Goal: Task Accomplishment & Management: Complete application form

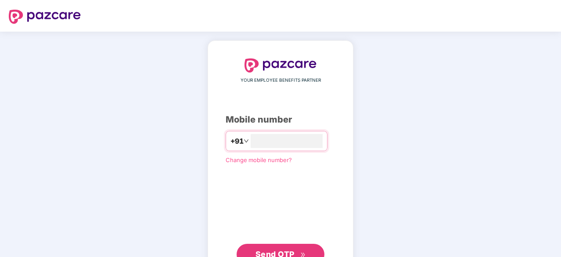
type input "**********"
click at [290, 250] on span "Send OTP" at bounding box center [274, 253] width 39 height 9
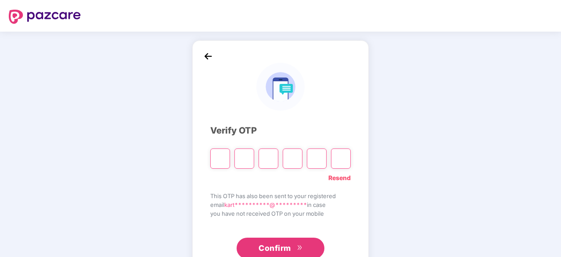
type input "*"
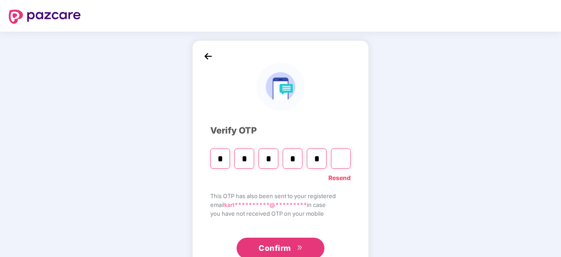
type input "*"
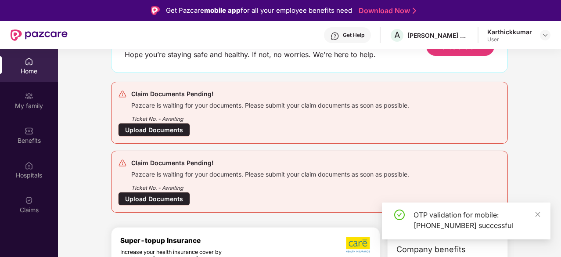
scroll to position [88, 0]
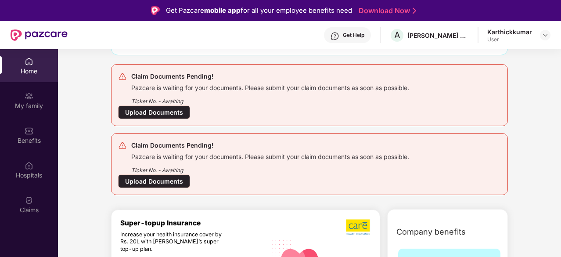
click at [173, 111] on div "Upload Documents" at bounding box center [154, 112] width 72 height 14
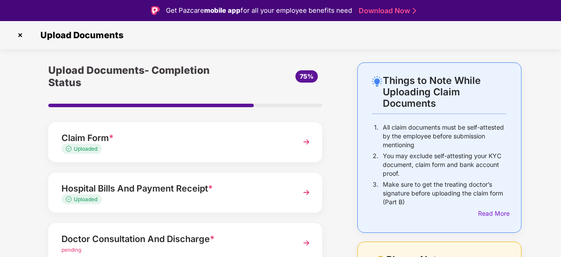
click at [94, 147] on span "Uploaded" at bounding box center [86, 148] width 24 height 7
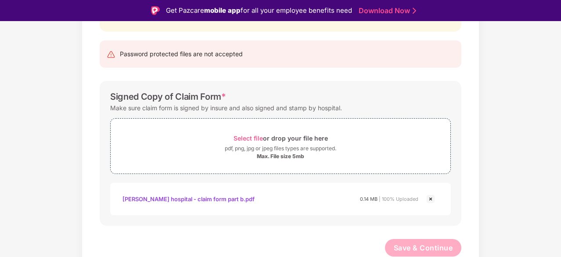
scroll to position [21, 0]
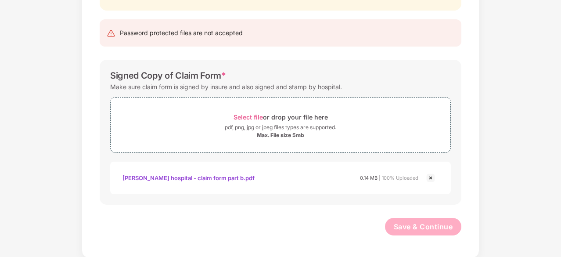
click at [431, 178] on img at bounding box center [430, 177] width 11 height 11
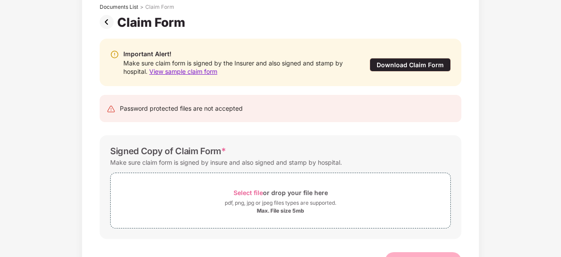
scroll to position [90, 0]
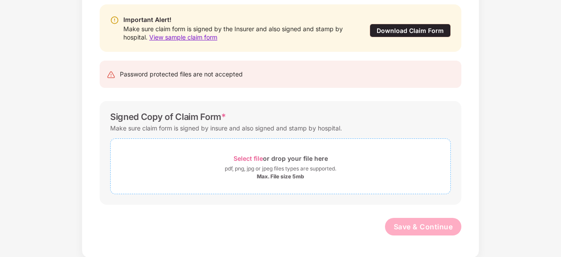
click at [249, 157] on span "Select file" at bounding box center [247, 157] width 29 height 7
click at [257, 156] on span "Select file" at bounding box center [247, 157] width 29 height 7
click at [248, 158] on span "Select file" at bounding box center [247, 157] width 29 height 7
click at [244, 158] on span "Select file" at bounding box center [247, 157] width 29 height 7
click at [255, 157] on span "Select file" at bounding box center [247, 157] width 29 height 7
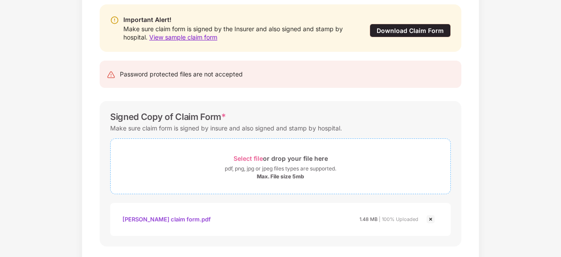
click at [249, 158] on span "Select file" at bounding box center [247, 157] width 29 height 7
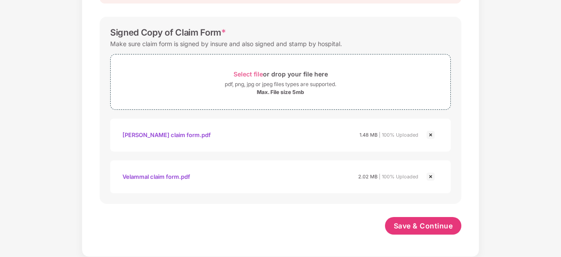
scroll to position [173, 0]
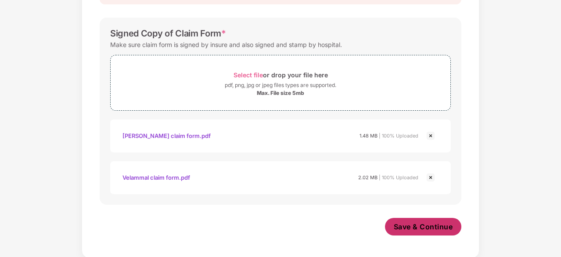
click at [432, 228] on span "Save & Continue" at bounding box center [423, 227] width 59 height 10
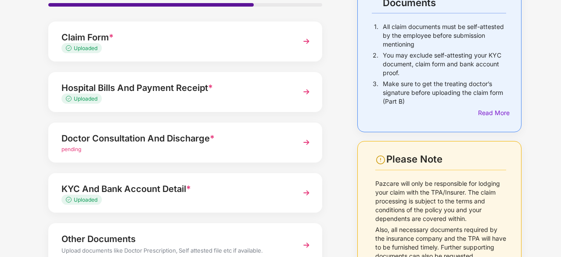
scroll to position [88, 0]
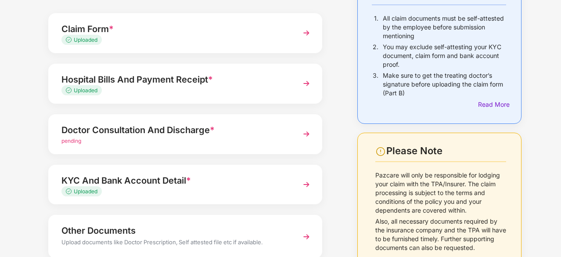
click at [87, 136] on div "Doctor Consultation And Discharge *" at bounding box center [174, 130] width 227 height 14
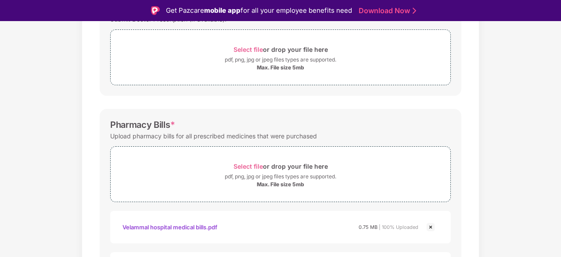
scroll to position [176, 0]
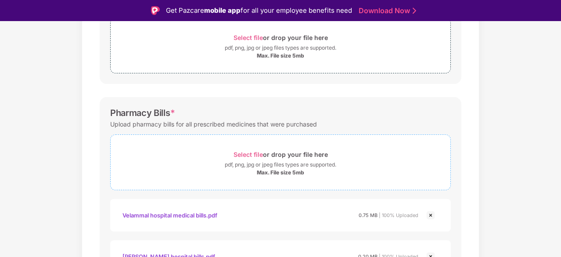
click at [253, 149] on div "Select file or drop your file here" at bounding box center [280, 154] width 94 height 12
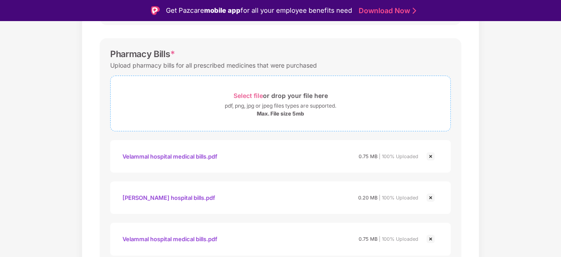
scroll to position [263, 0]
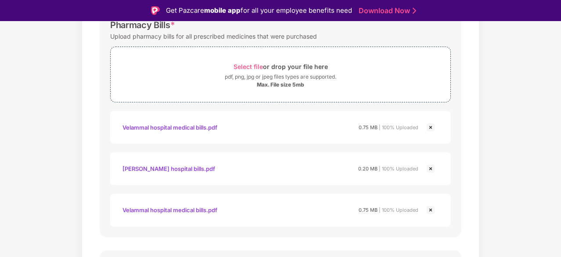
click at [427, 208] on img at bounding box center [430, 210] width 11 height 11
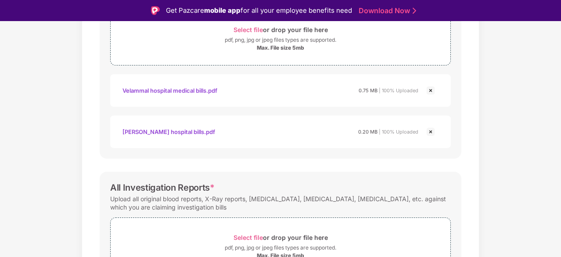
scroll to position [358, 0]
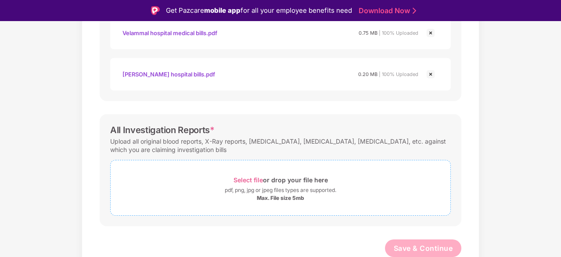
click at [248, 178] on span "Select file" at bounding box center [247, 179] width 29 height 7
click at [242, 178] on span "Select file" at bounding box center [247, 179] width 29 height 7
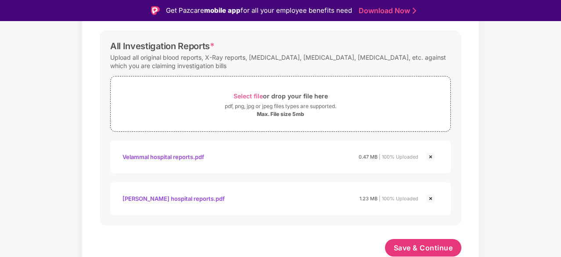
scroll to position [441, 0]
click at [407, 251] on span "Save & Continue" at bounding box center [423, 248] width 59 height 10
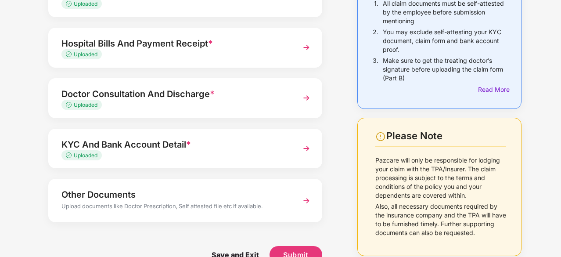
scroll to position [122, 0]
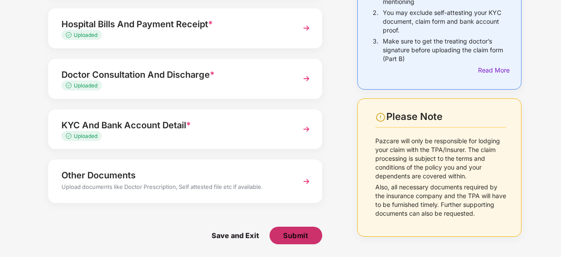
click at [291, 237] on span "Submit" at bounding box center [295, 235] width 25 height 10
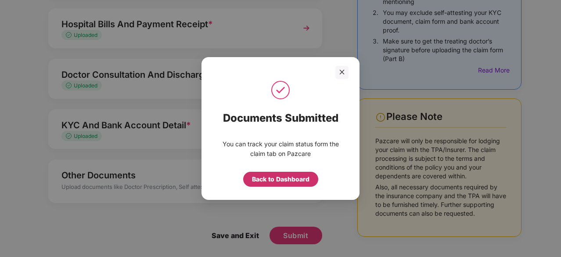
click at [295, 180] on div "Back to Dashboard" at bounding box center [280, 179] width 57 height 10
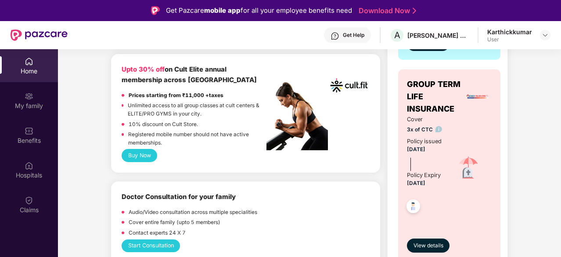
scroll to position [483, 0]
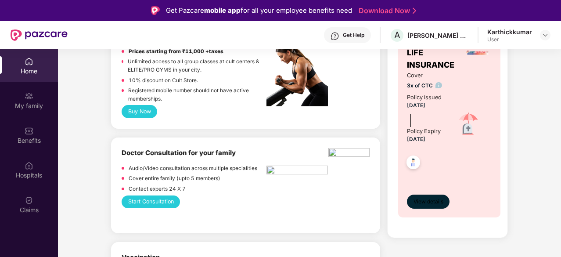
click at [433, 202] on span "View details" at bounding box center [428, 201] width 30 height 8
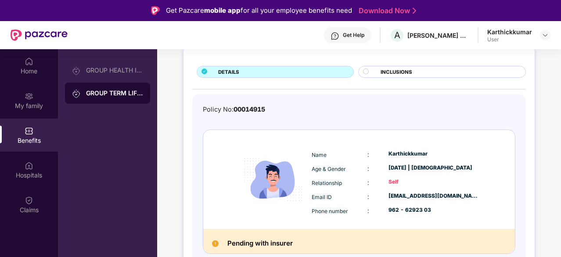
scroll to position [50, 0]
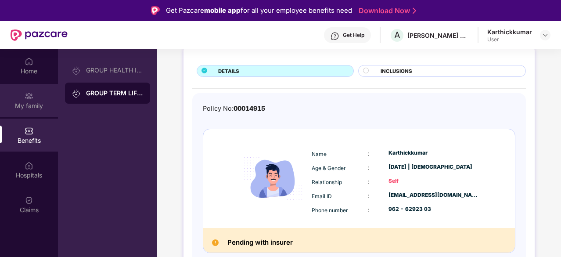
click at [32, 101] on div "My family" at bounding box center [29, 100] width 58 height 33
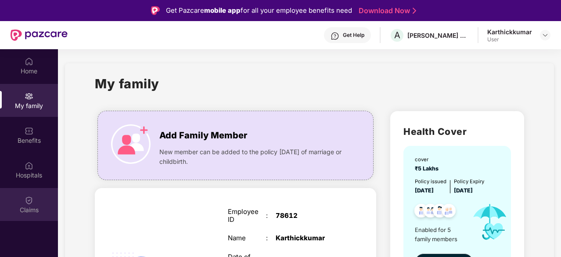
click at [34, 199] on div "Claims" at bounding box center [29, 204] width 58 height 33
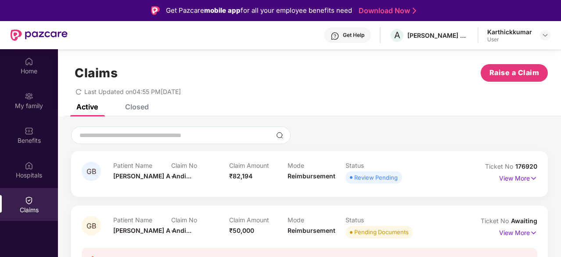
scroll to position [20, 0]
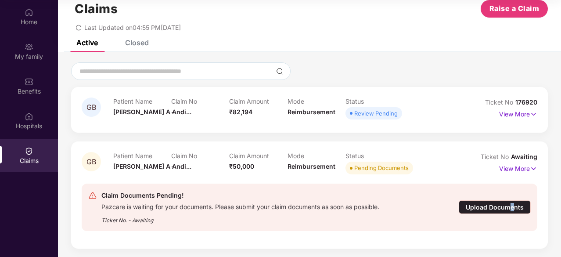
click at [511, 206] on div "Upload Documents" at bounding box center [495, 207] width 72 height 14
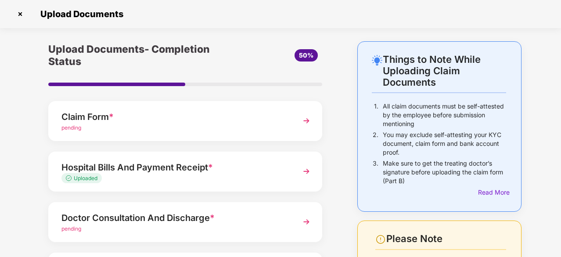
click at [78, 127] on span "pending" at bounding box center [71, 127] width 20 height 7
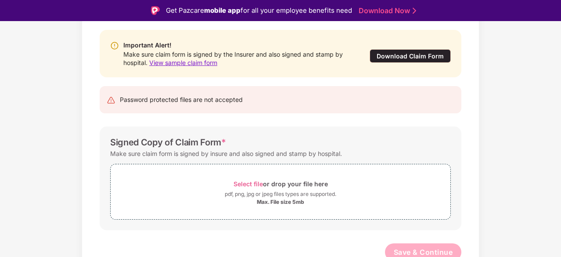
scroll to position [90, 0]
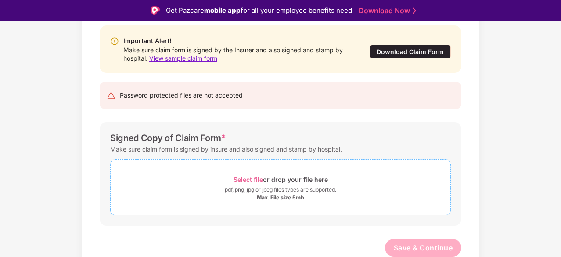
click at [248, 173] on div "Select file or drop your file here" at bounding box center [280, 179] width 94 height 12
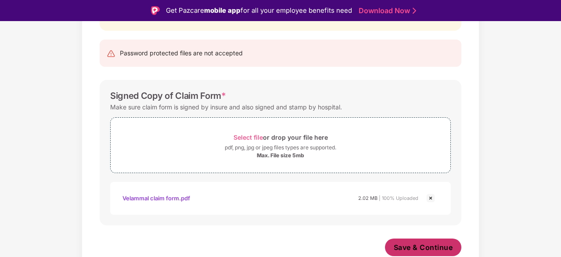
scroll to position [132, 0]
click at [406, 246] on span "Save & Continue" at bounding box center [423, 248] width 59 height 10
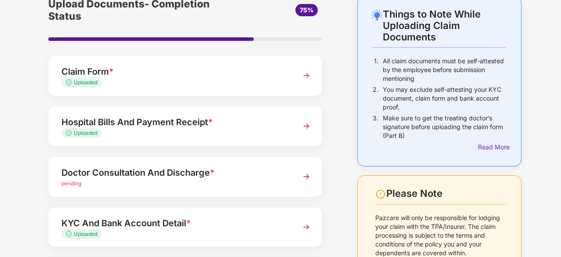
scroll to position [44, 0]
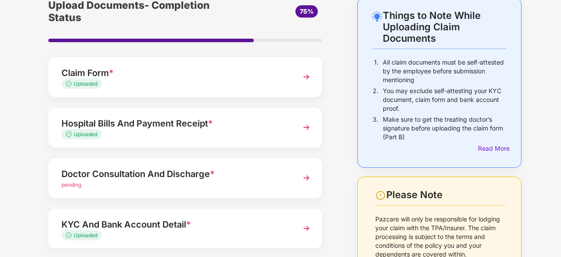
click at [305, 128] on img at bounding box center [306, 127] width 16 height 16
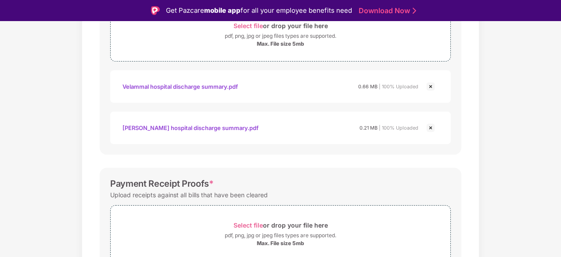
scroll to position [439, 0]
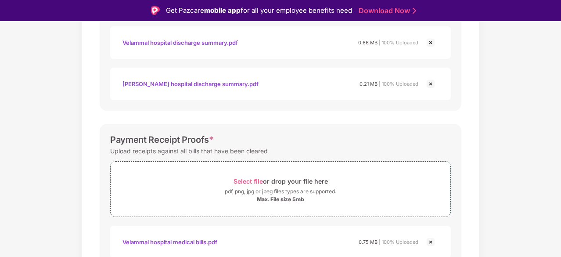
click at [430, 82] on img at bounding box center [430, 84] width 11 height 11
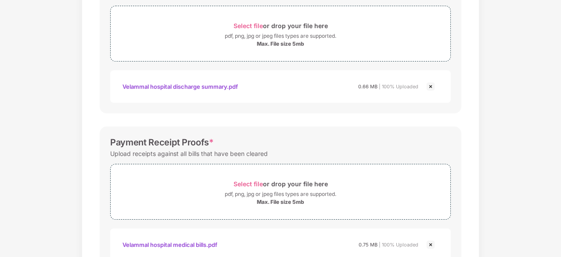
scroll to position [350, 0]
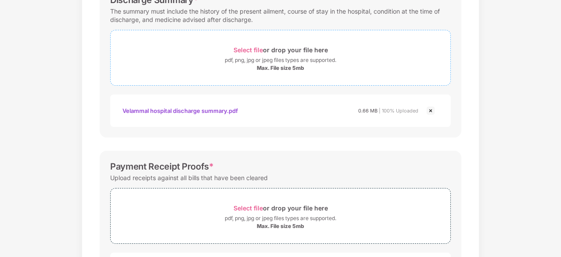
click at [251, 50] on span "Select file" at bounding box center [247, 49] width 29 height 7
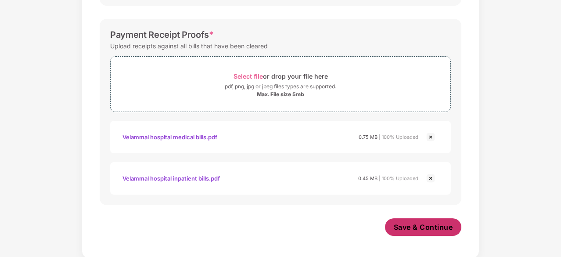
scroll to position [523, 0]
click at [407, 226] on span "Save & Continue" at bounding box center [423, 227] width 59 height 10
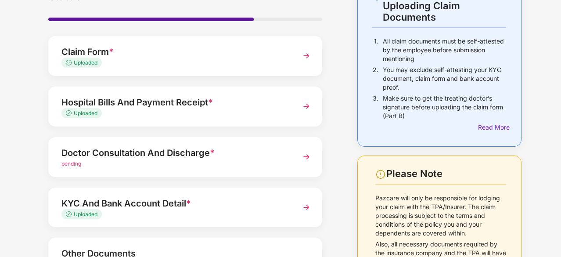
scroll to position [132, 0]
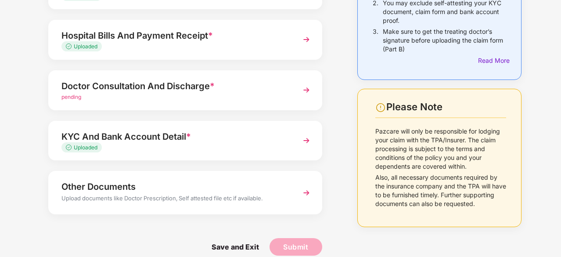
click at [124, 88] on div "Doctor Consultation And Discharge *" at bounding box center [174, 86] width 227 height 14
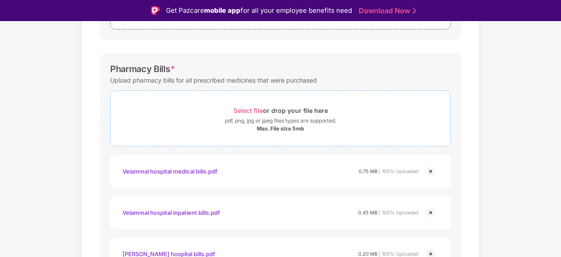
scroll to position [307, 0]
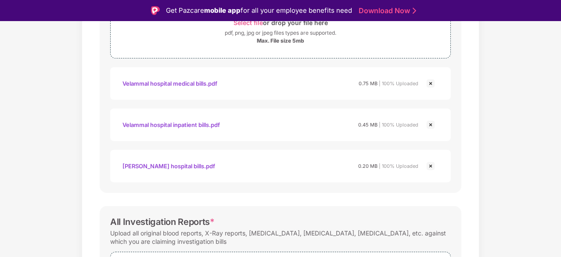
click at [429, 165] on img at bounding box center [430, 166] width 11 height 11
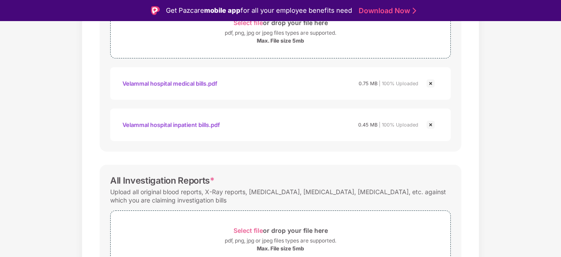
click at [431, 123] on img at bounding box center [430, 124] width 11 height 11
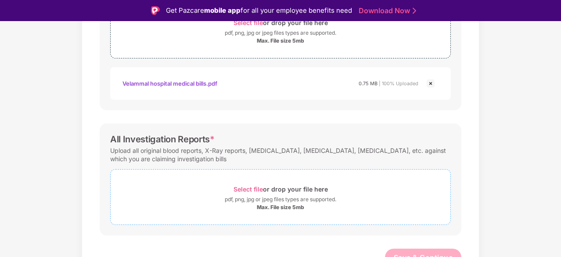
click at [248, 188] on span "Select file" at bounding box center [247, 188] width 29 height 7
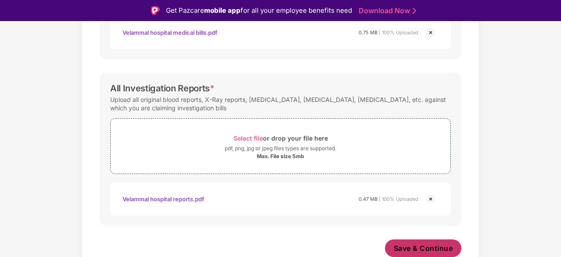
scroll to position [358, 0]
click at [435, 243] on span "Save & Continue" at bounding box center [423, 248] width 59 height 10
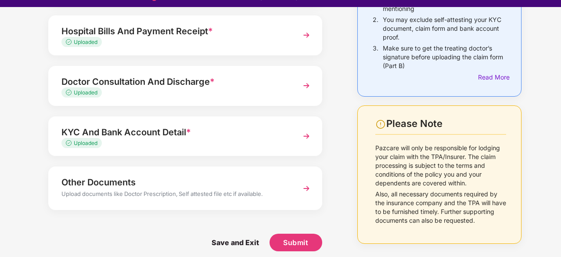
scroll to position [21, 0]
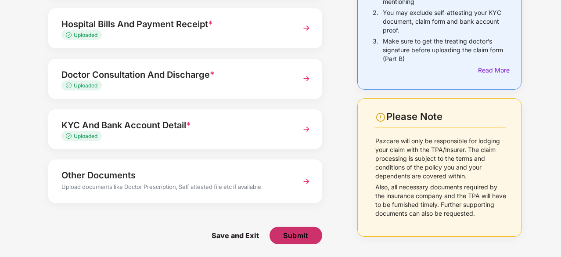
click at [309, 236] on button "Submit" at bounding box center [295, 235] width 53 height 18
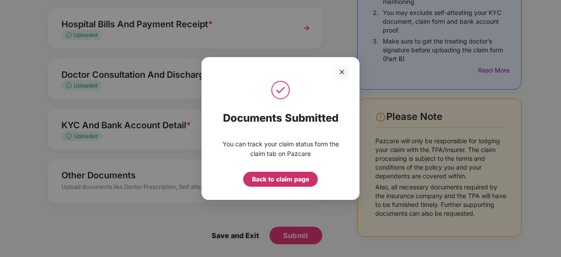
click at [288, 179] on div "Back to claim page" at bounding box center [280, 179] width 57 height 10
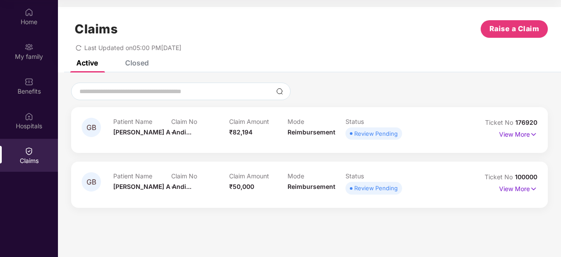
click at [138, 61] on div "Closed" at bounding box center [137, 62] width 24 height 9
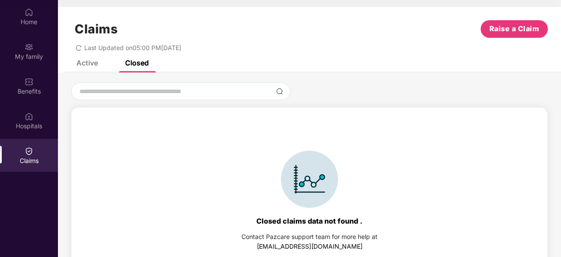
click at [88, 60] on div "Active" at bounding box center [87, 62] width 22 height 9
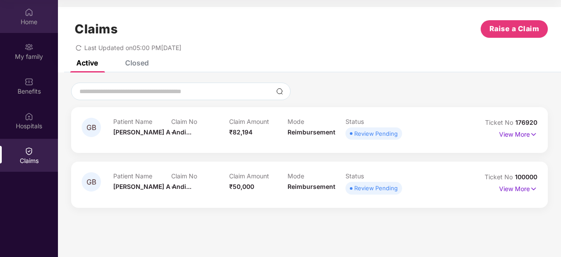
click at [25, 19] on div "Home" at bounding box center [29, 22] width 58 height 9
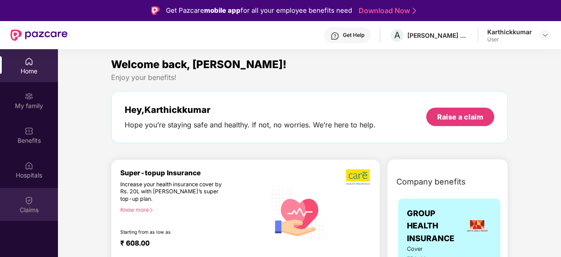
click at [37, 198] on div "Claims" at bounding box center [29, 204] width 58 height 33
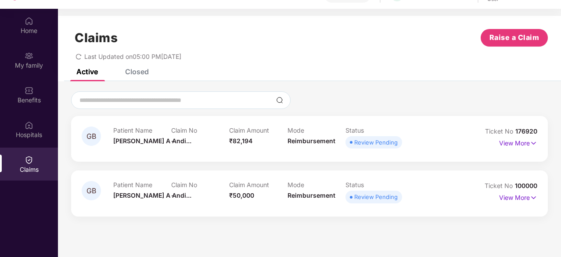
scroll to position [49, 0]
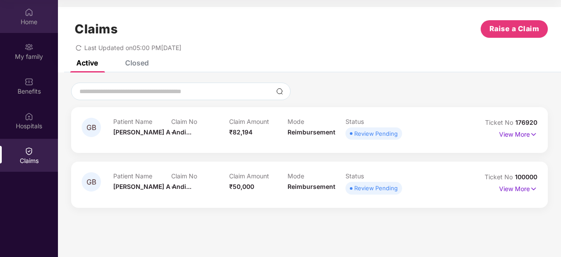
click at [35, 21] on div "Home" at bounding box center [29, 22] width 58 height 9
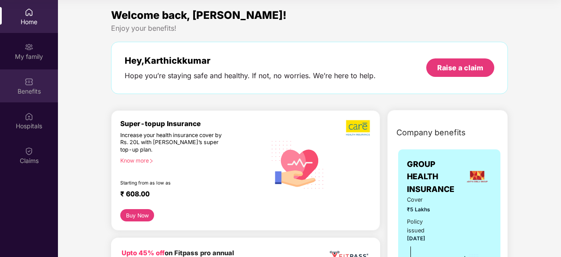
click at [32, 89] on div "Benefits" at bounding box center [29, 91] width 58 height 9
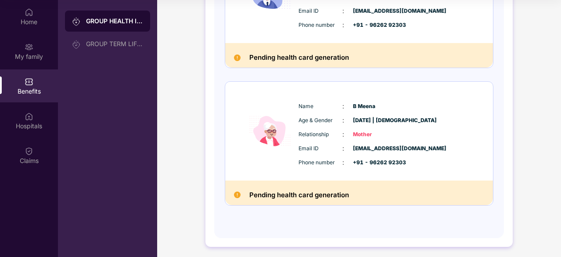
scroll to position [590, 0]
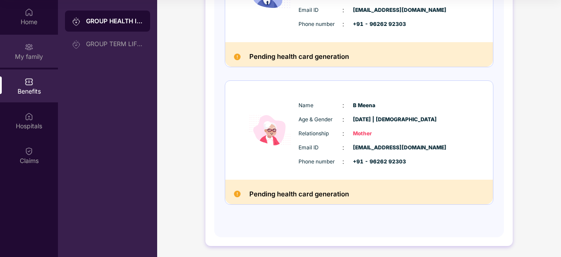
click at [43, 60] on div "My family" at bounding box center [29, 56] width 58 height 9
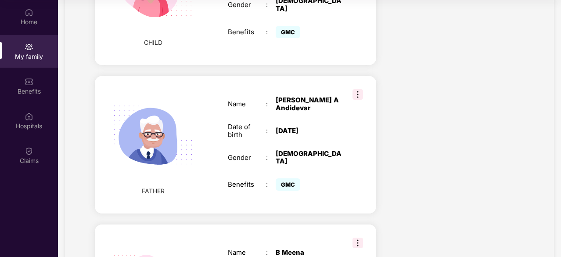
scroll to position [492, 0]
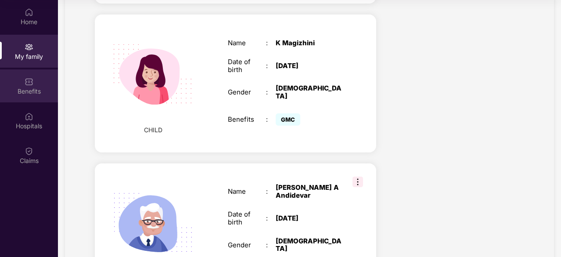
click at [22, 93] on div "Benefits" at bounding box center [29, 91] width 58 height 9
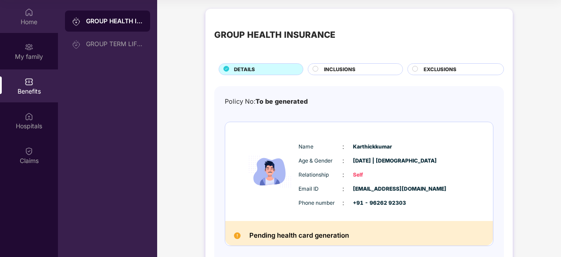
click at [26, 22] on div "Home" at bounding box center [29, 22] width 58 height 9
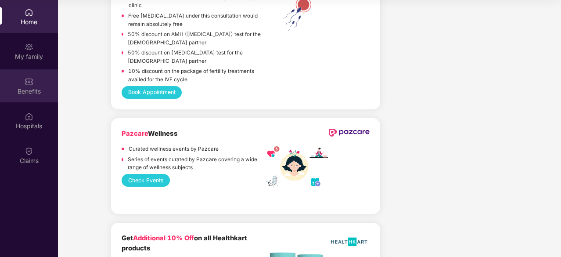
scroll to position [1141, 0]
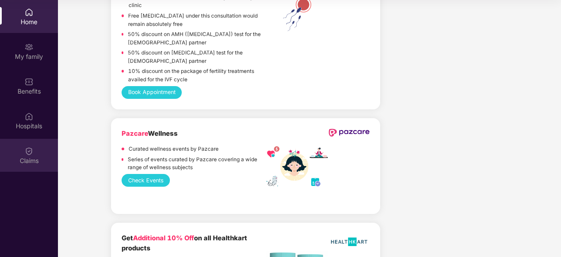
click at [34, 153] on div "Claims" at bounding box center [29, 155] width 58 height 33
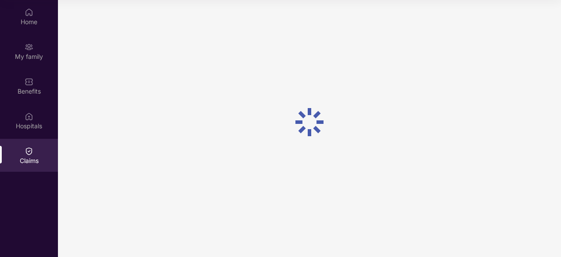
scroll to position [0, 0]
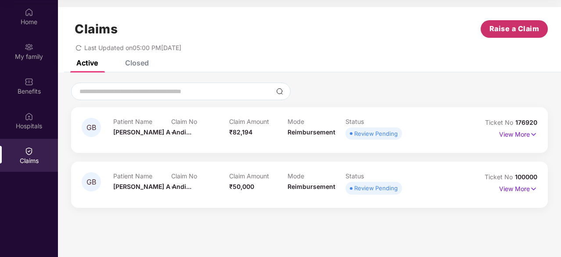
click at [526, 33] on span "Raise a Claim" at bounding box center [514, 28] width 50 height 11
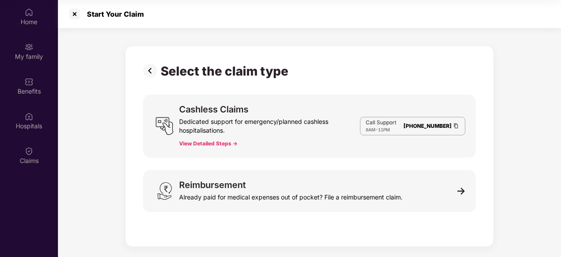
scroll to position [21, 0]
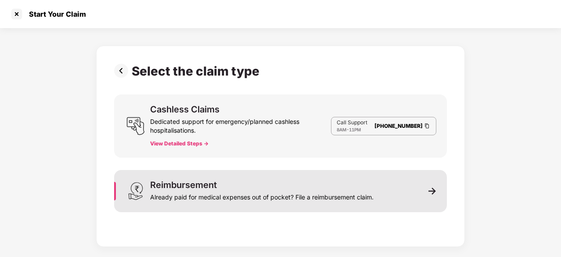
click at [416, 180] on div "Reimbursement Already paid for medical expenses out of pocket? File a reimburse…" at bounding box center [280, 191] width 333 height 42
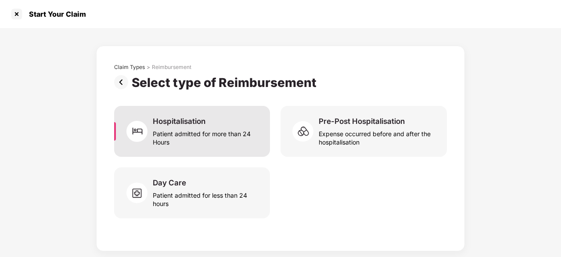
click at [196, 142] on div "Patient admitted for more than 24 Hours" at bounding box center [206, 136] width 107 height 20
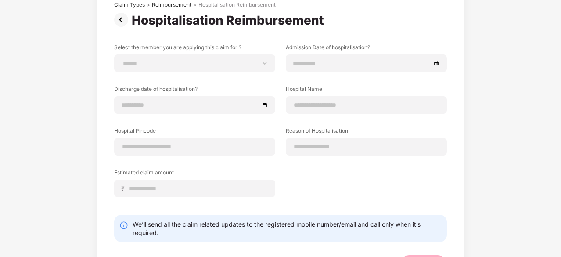
scroll to position [101, 0]
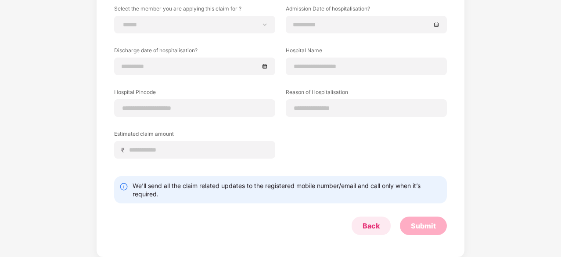
click at [368, 227] on div "Back" at bounding box center [371, 226] width 17 height 10
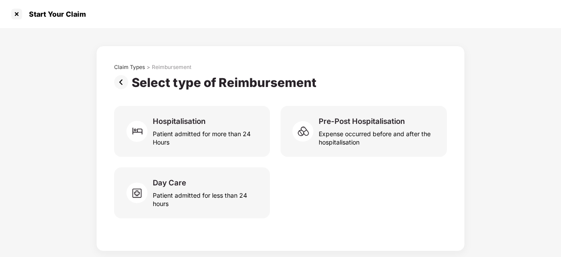
scroll to position [0, 0]
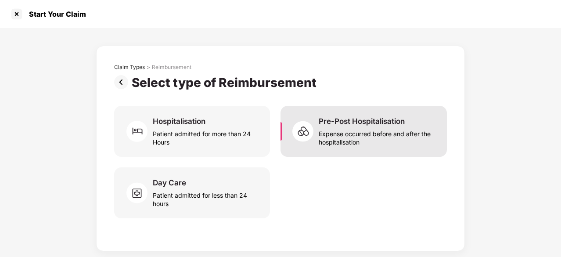
click at [356, 134] on div "Expense occurred before and after the hospitalisation" at bounding box center [378, 136] width 118 height 20
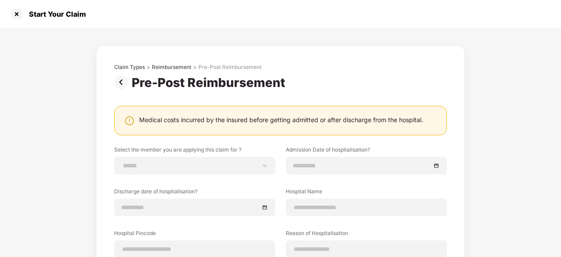
click at [120, 79] on img at bounding box center [123, 82] width 18 height 14
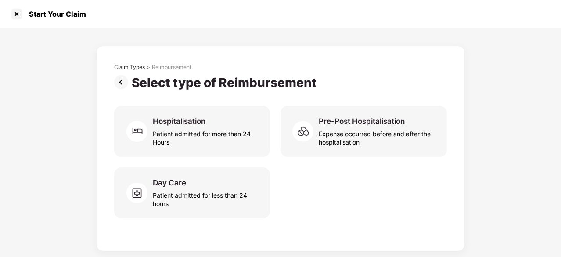
click at [120, 80] on img at bounding box center [123, 82] width 18 height 14
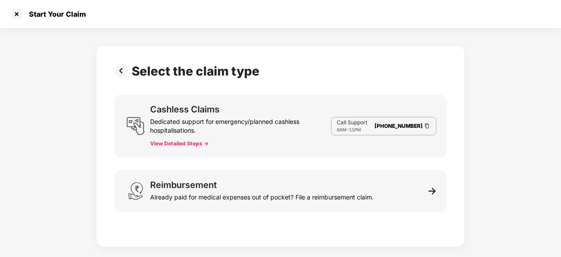
click at [182, 145] on button "View Detailed Steps ->" at bounding box center [179, 143] width 58 height 7
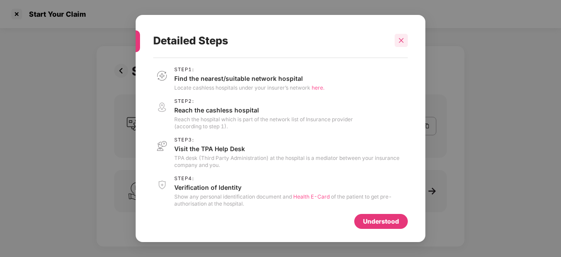
click at [399, 41] on icon "close" at bounding box center [401, 40] width 6 height 6
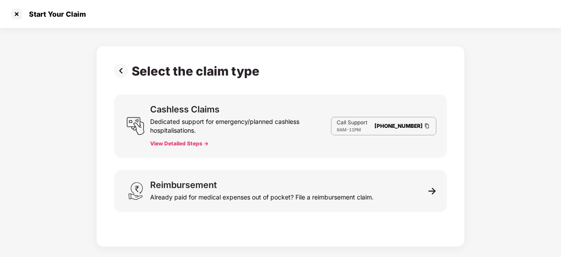
click at [123, 70] on img at bounding box center [123, 71] width 18 height 14
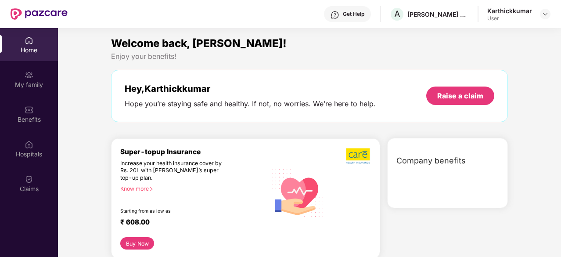
scroll to position [49, 0]
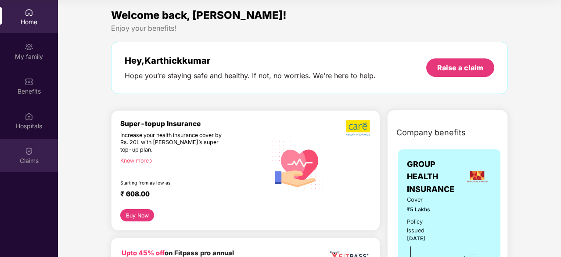
click at [26, 150] on img at bounding box center [29, 151] width 9 height 9
